Goal: Task Accomplishment & Management: Manage account settings

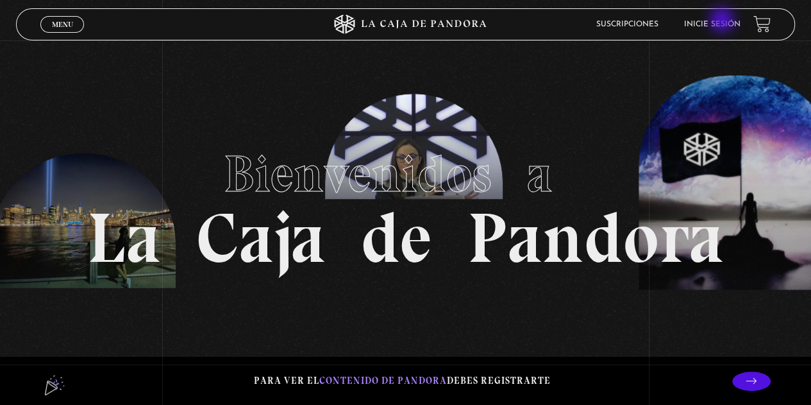
click at [723, 21] on link "Inicie sesión" at bounding box center [712, 25] width 56 height 8
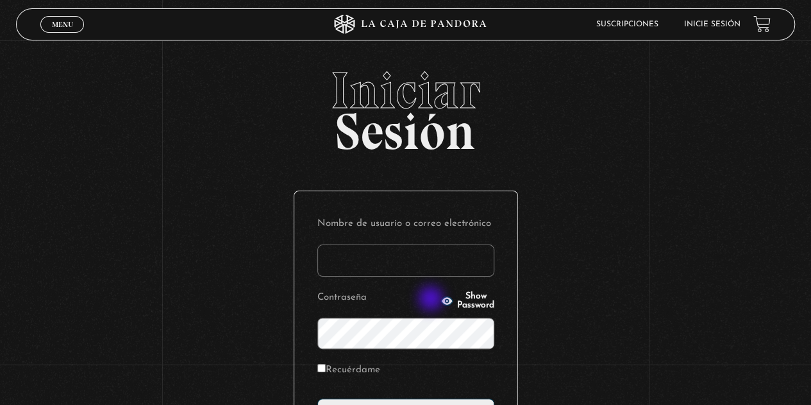
type input "maryjo0912"
click at [441, 300] on icon "button" at bounding box center [447, 300] width 12 height 8
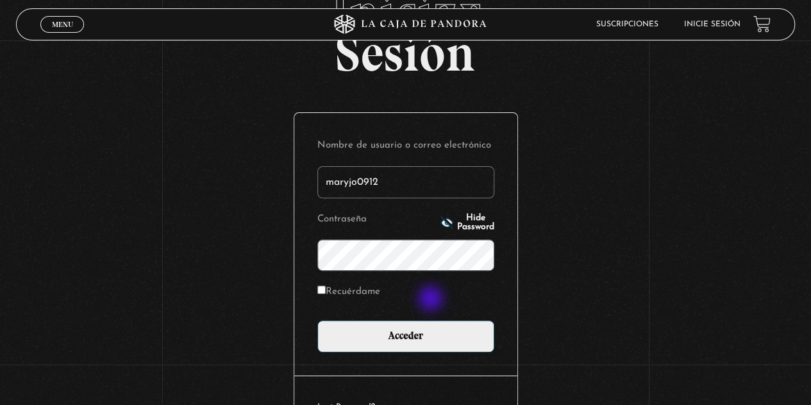
scroll to position [83, 0]
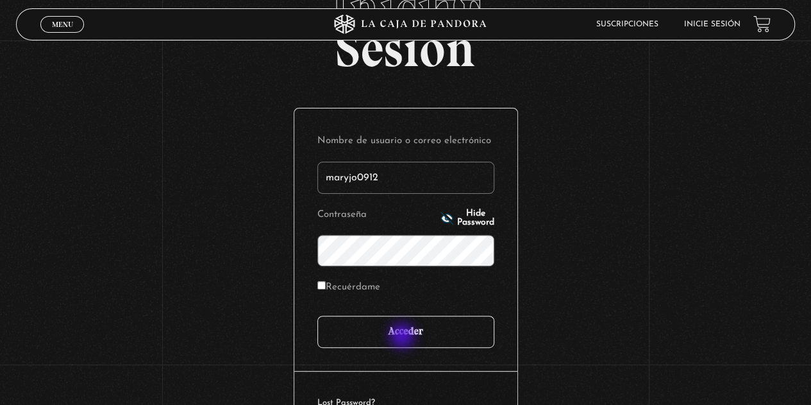
click at [403, 337] on input "Acceder" at bounding box center [405, 332] width 177 height 32
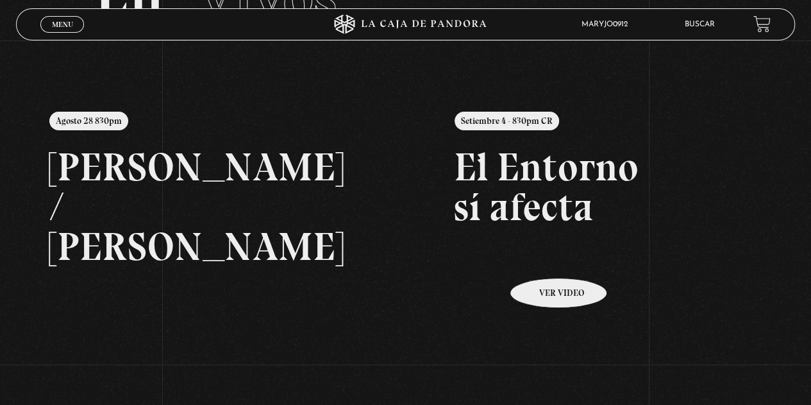
scroll to position [134, 0]
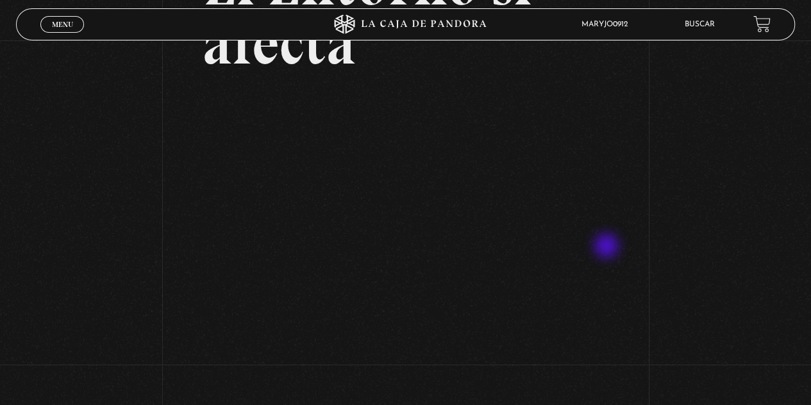
scroll to position [152, 0]
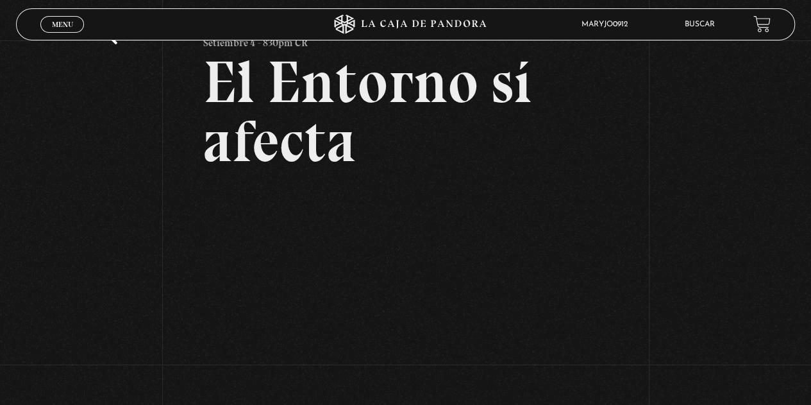
scroll to position [54, 0]
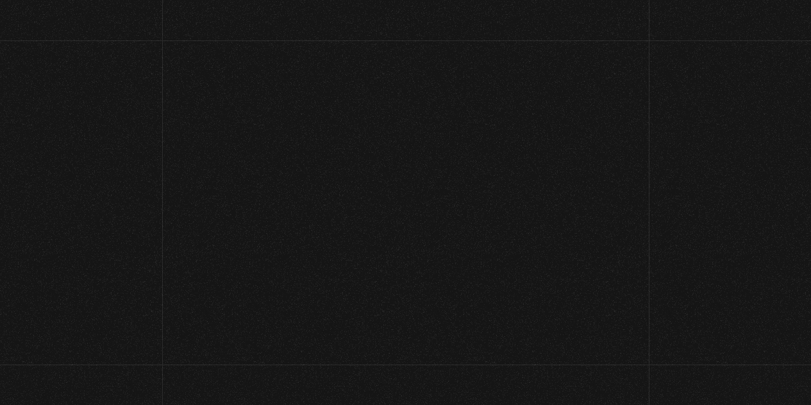
scroll to position [54, 0]
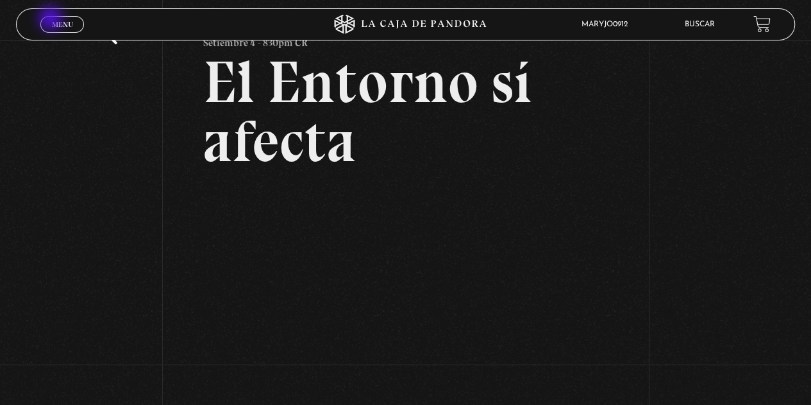
click at [52, 21] on span "Menu" at bounding box center [62, 25] width 21 height 8
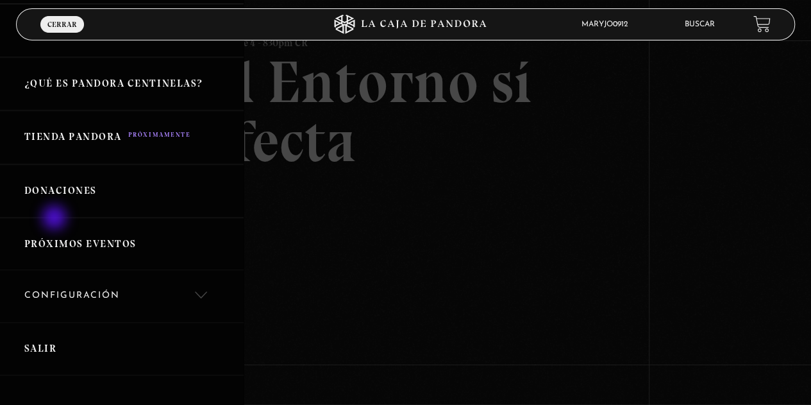
scroll to position [249, 0]
click at [36, 341] on link "Salir" at bounding box center [122, 347] width 244 height 53
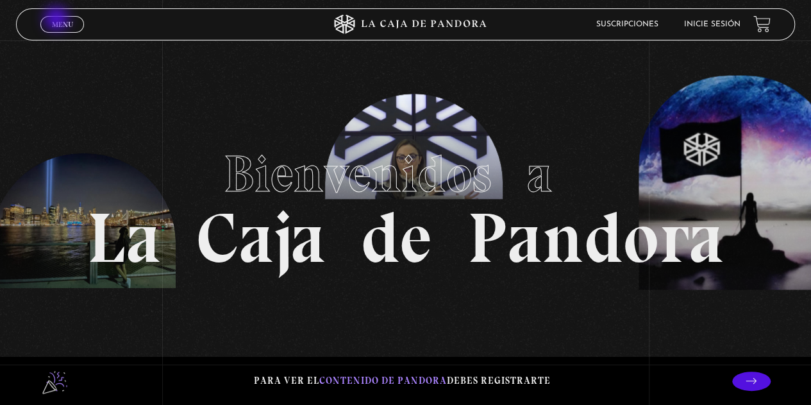
click at [58, 21] on span "Menu" at bounding box center [62, 25] width 21 height 8
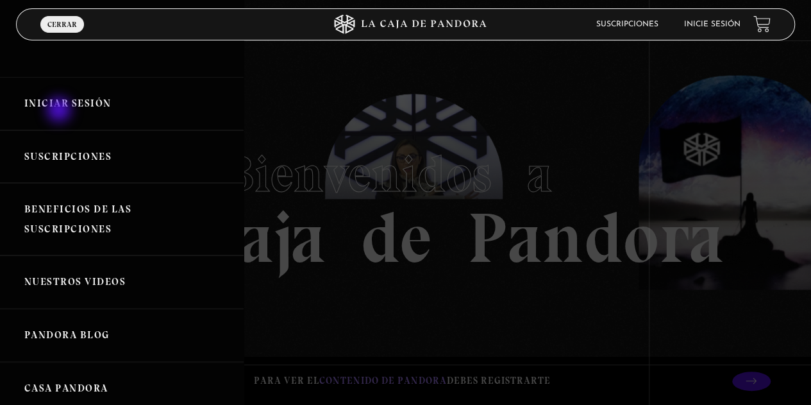
click at [60, 111] on link "Iniciar Sesión" at bounding box center [122, 103] width 244 height 53
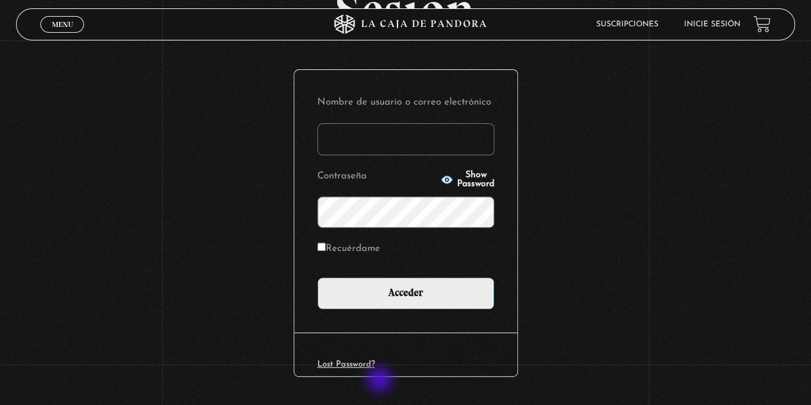
scroll to position [123, 0]
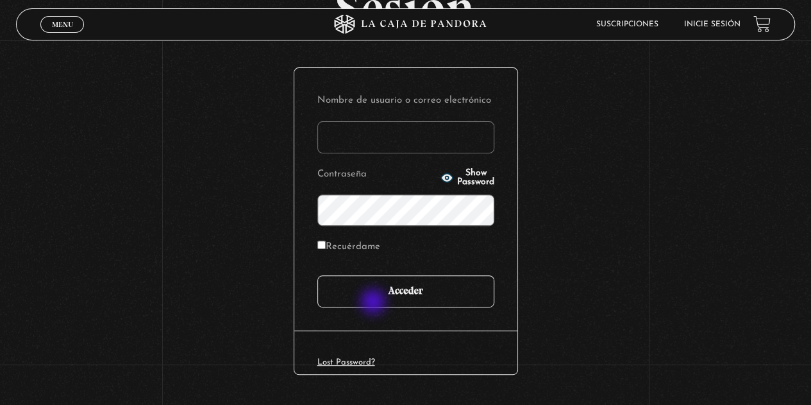
type input "maryjo0912"
click at [375, 303] on input "Acceder" at bounding box center [405, 291] width 177 height 32
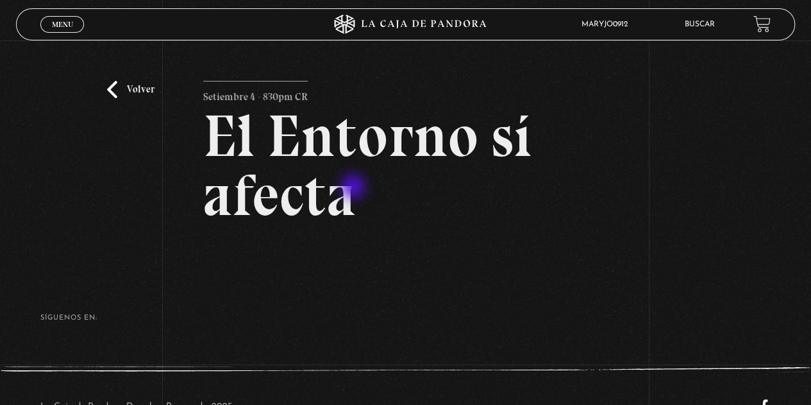
click at [355, 188] on h2 "El Entorno sí afecta" at bounding box center [405, 165] width 405 height 118
click at [123, 89] on link "Volver" at bounding box center [130, 89] width 47 height 17
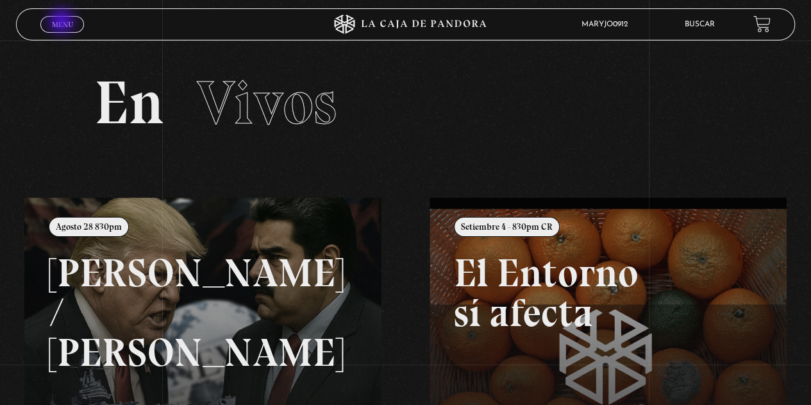
click at [63, 22] on span "Menu" at bounding box center [62, 25] width 21 height 8
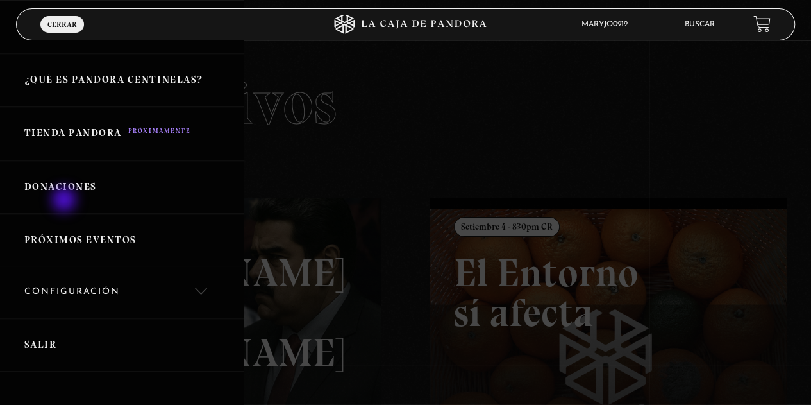
scroll to position [343, 0]
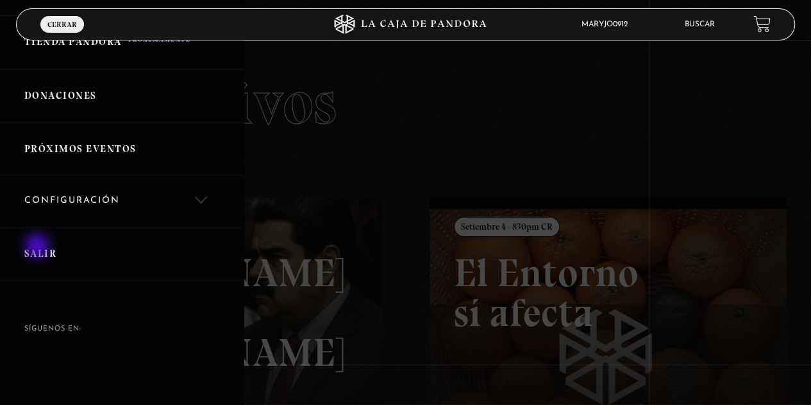
click at [38, 247] on link "Salir" at bounding box center [122, 253] width 244 height 53
